Goal: Find specific page/section: Find specific page/section

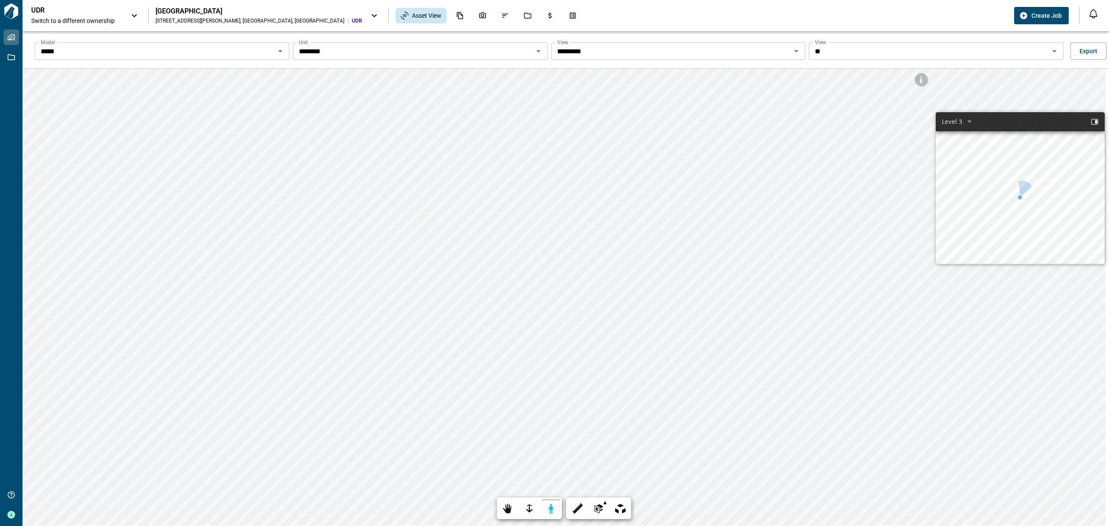
click at [524, 48] on input "********" at bounding box center [412, 51] width 235 height 12
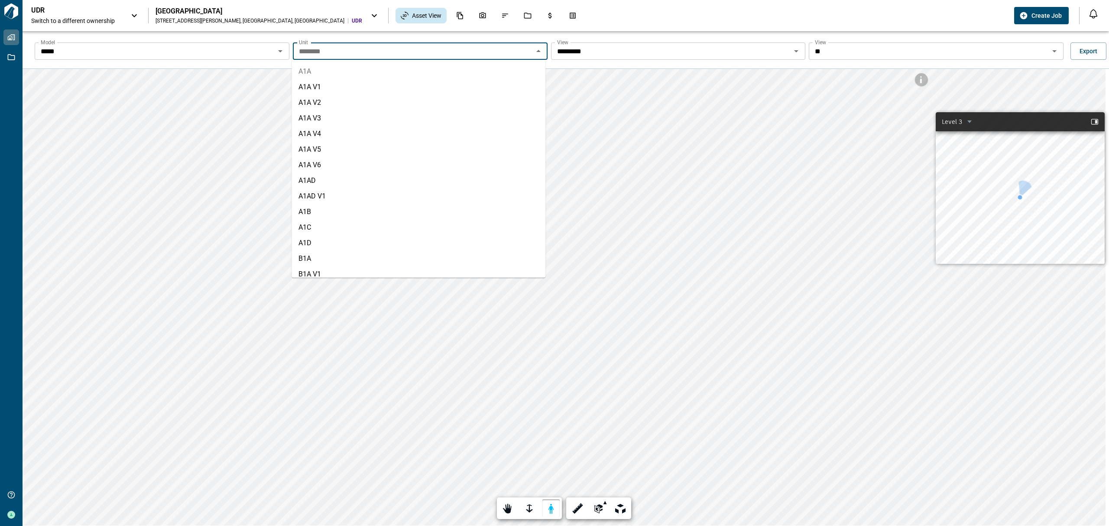
click at [345, 72] on li "A1A" at bounding box center [419, 72] width 254 height 16
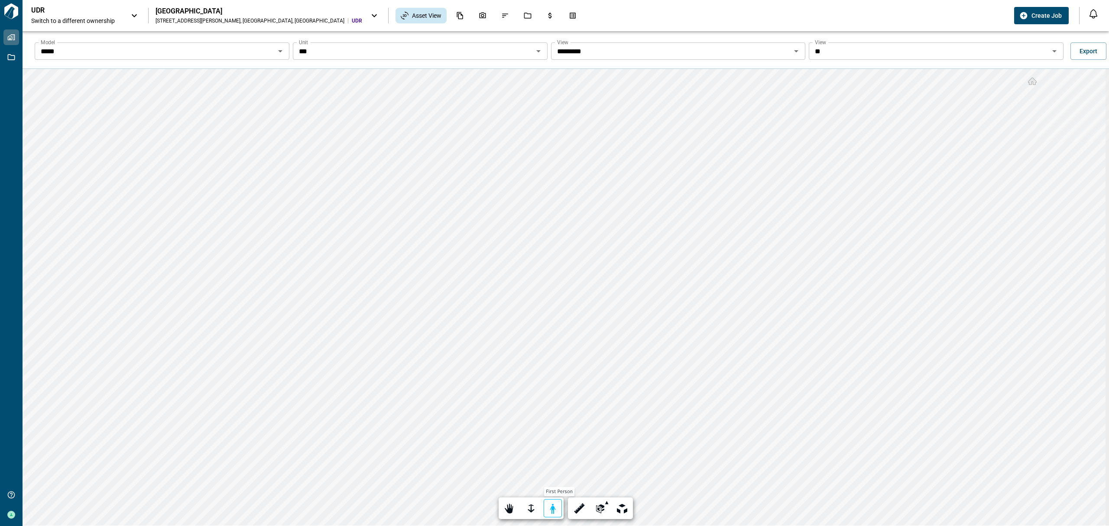
click at [548, 505] on div at bounding box center [553, 508] width 12 height 13
